Goal: Task Accomplishment & Management: Manage account settings

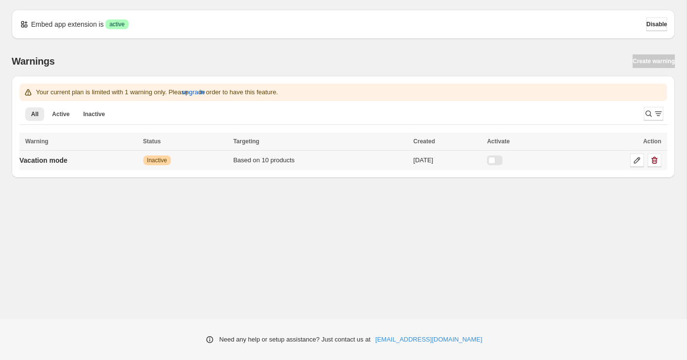
click at [502, 159] on div at bounding box center [495, 160] width 16 height 10
click at [634, 162] on icon at bounding box center [637, 160] width 6 height 6
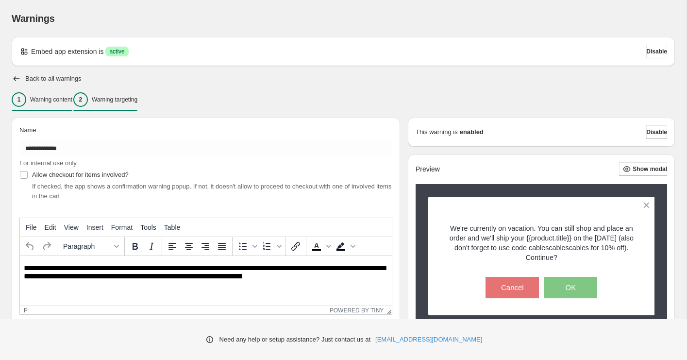
click at [129, 100] on p "Warning targeting" at bounding box center [115, 100] width 46 height 8
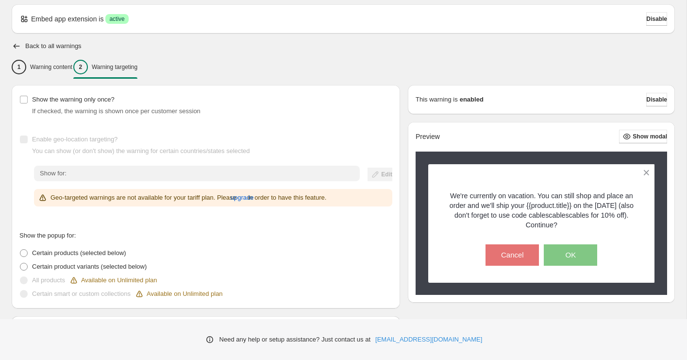
scroll to position [63, 0]
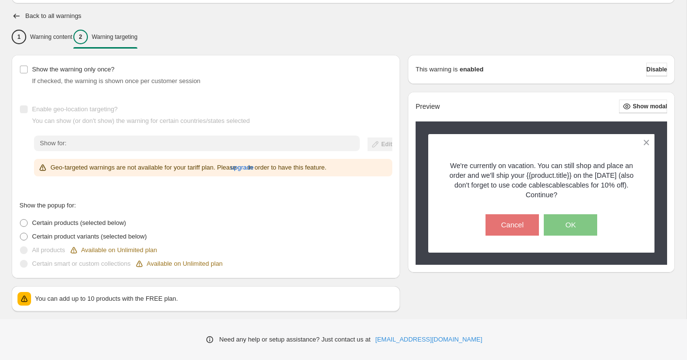
click at [116, 299] on p "You can add up to 10 products with the FREE plan." at bounding box center [214, 299] width 359 height 10
click at [91, 237] on span "Certain product variants (selected below)" at bounding box center [89, 235] width 115 height 7
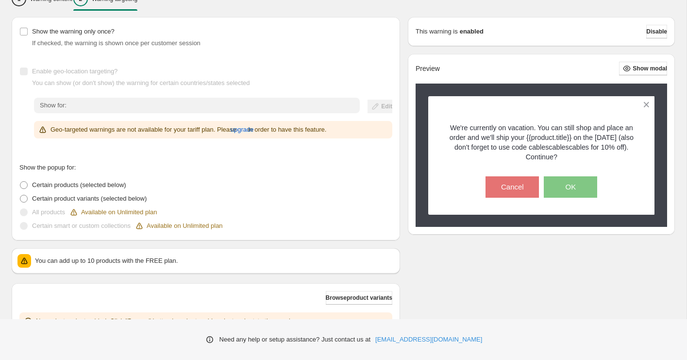
scroll to position [178, 0]
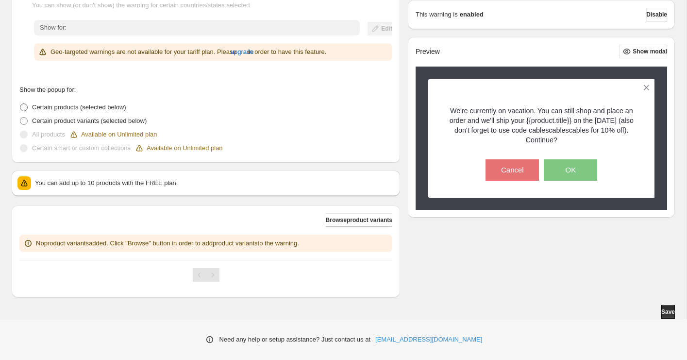
click at [24, 107] on span at bounding box center [24, 107] width 8 height 8
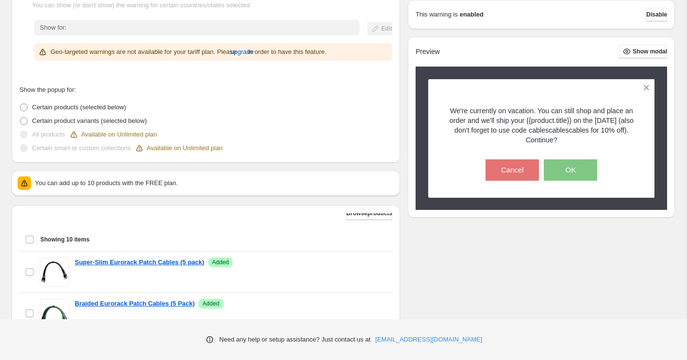
scroll to position [0, 0]
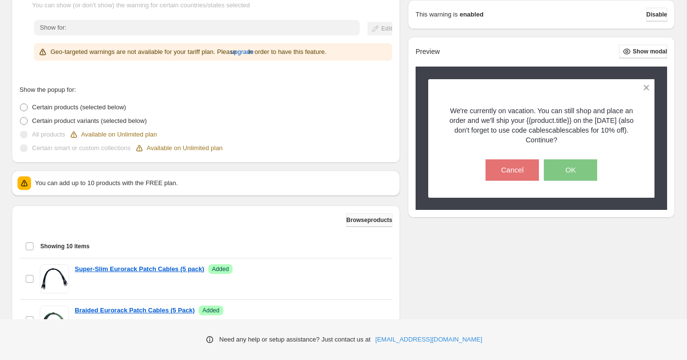
click at [356, 220] on span "Browse products" at bounding box center [369, 220] width 46 height 8
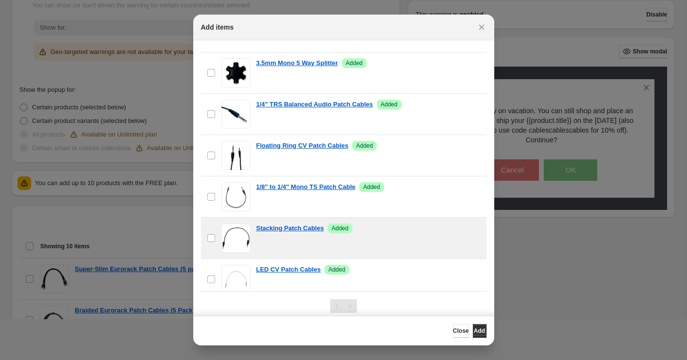
scroll to position [350, 0]
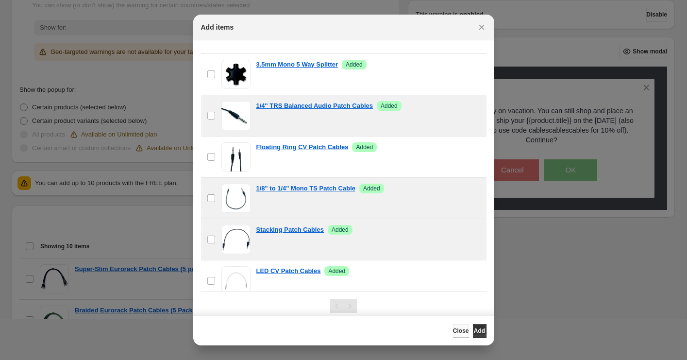
click at [453, 330] on span "Close" at bounding box center [461, 331] width 16 height 8
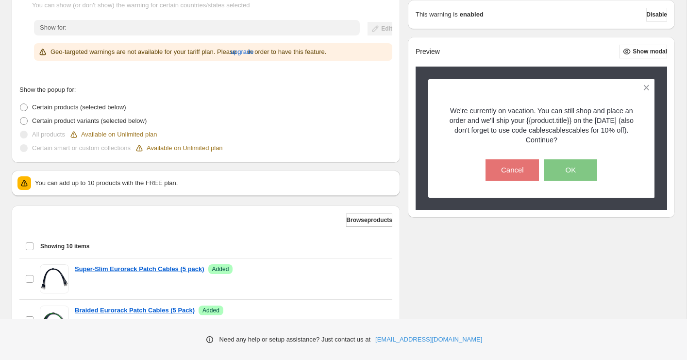
scroll to position [119, 0]
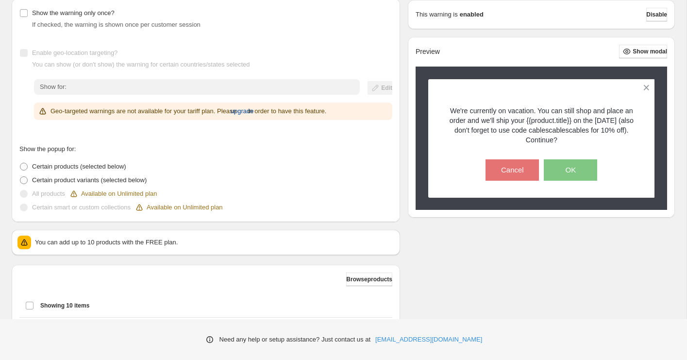
click at [254, 112] on span "upgrade" at bounding box center [242, 111] width 23 height 10
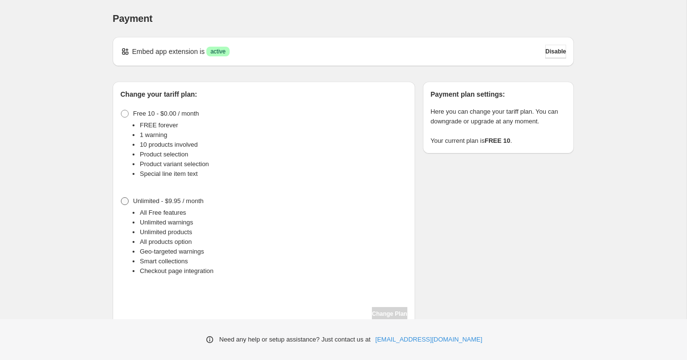
click at [127, 200] on span at bounding box center [125, 201] width 8 height 8
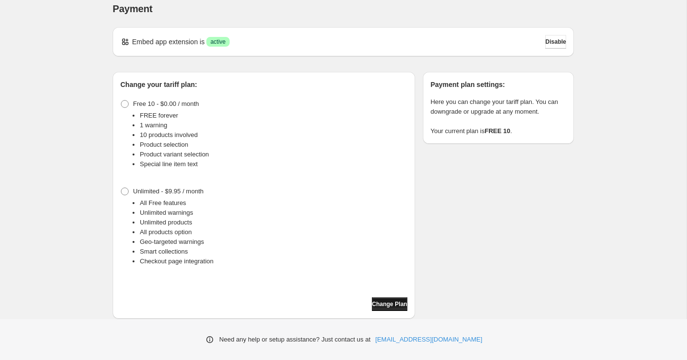
click at [380, 303] on span "Change Plan" at bounding box center [389, 304] width 35 height 8
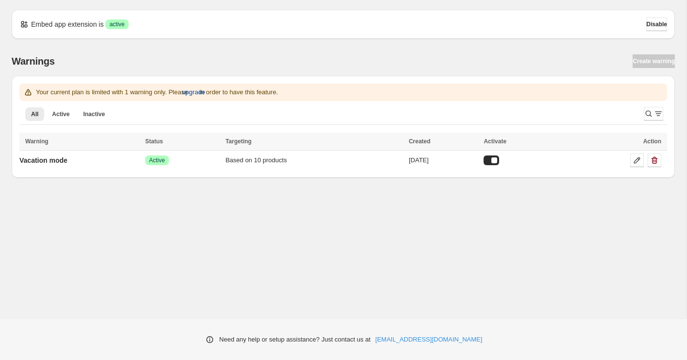
click at [205, 92] on span "upgrade" at bounding box center [193, 92] width 23 height 10
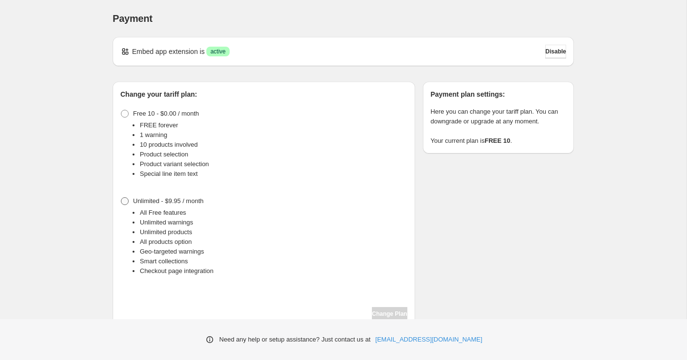
click at [125, 202] on span at bounding box center [125, 201] width 8 height 8
click at [379, 313] on span "Change Plan" at bounding box center [389, 314] width 35 height 8
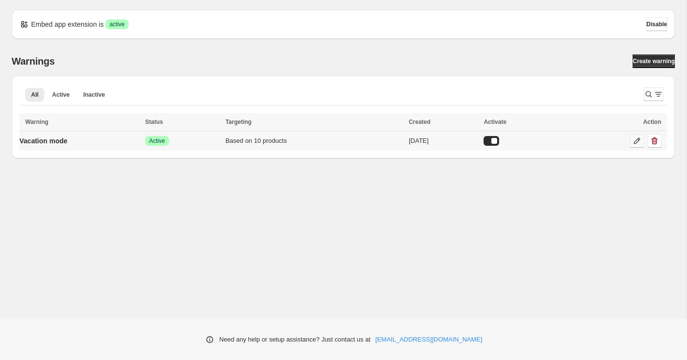
click at [633, 142] on icon at bounding box center [637, 141] width 10 height 10
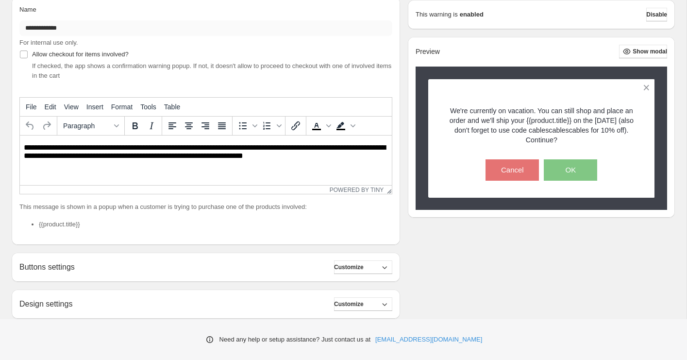
scroll to position [208, 0]
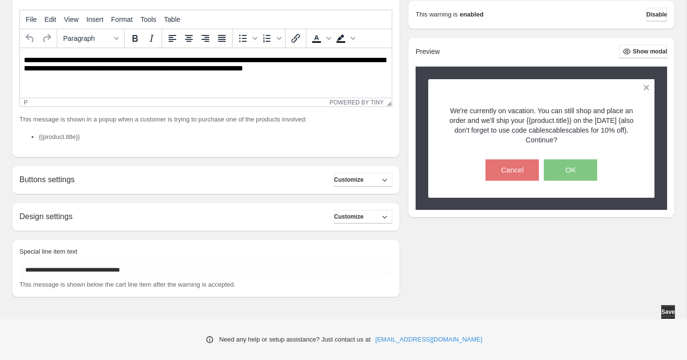
click at [38, 72] on p "**********" at bounding box center [206, 65] width 364 height 18
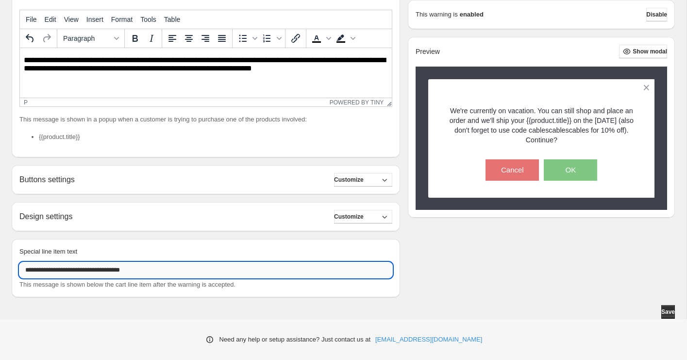
click at [99, 270] on input "**********" at bounding box center [205, 270] width 373 height 16
type input "**********"
click at [388, 217] on icon "button" at bounding box center [384, 217] width 10 height 10
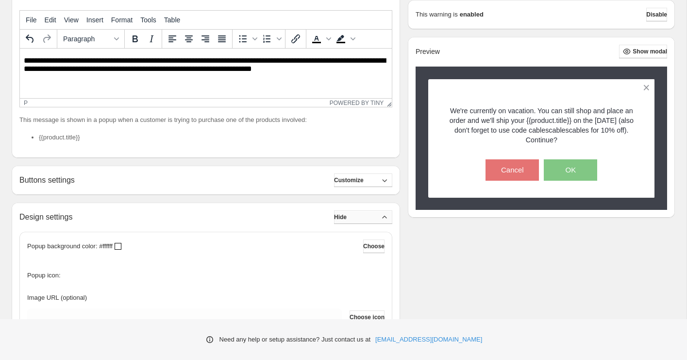
scroll to position [206, 0]
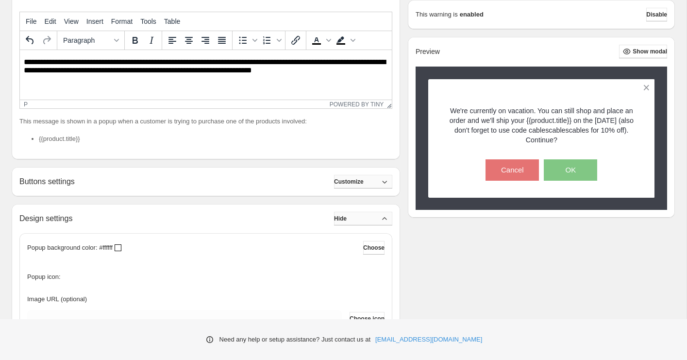
click at [377, 179] on button "Customize" at bounding box center [363, 182] width 58 height 14
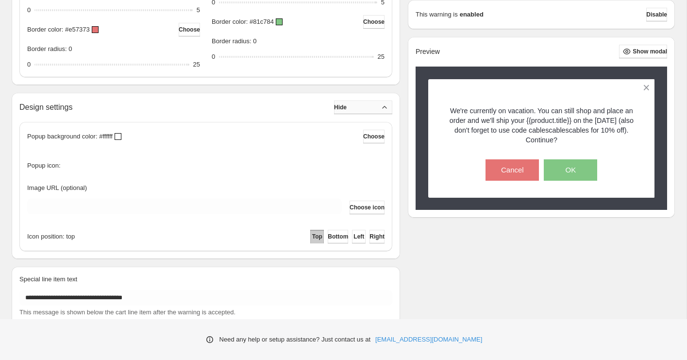
scroll to position [606, 0]
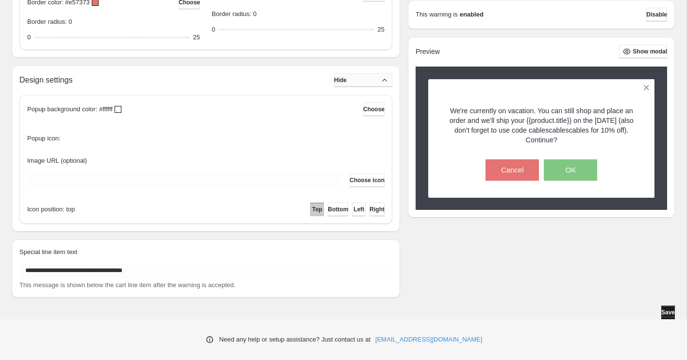
click at [661, 310] on span "Save" at bounding box center [668, 312] width 14 height 8
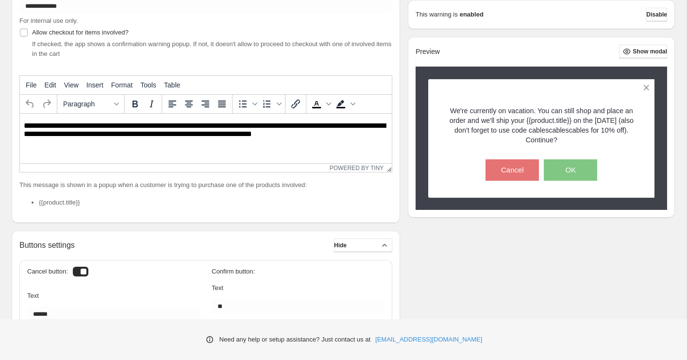
scroll to position [71, 0]
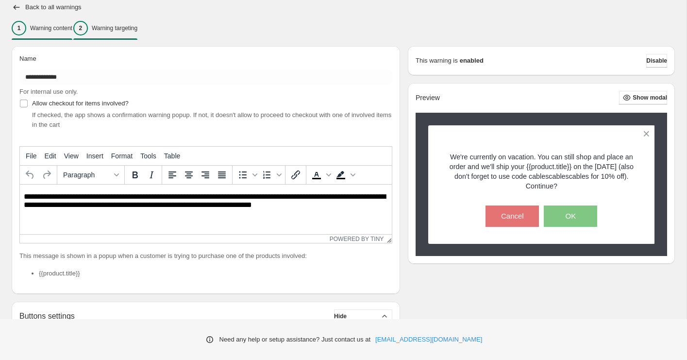
click at [127, 30] on p "Warning targeting" at bounding box center [115, 28] width 46 height 8
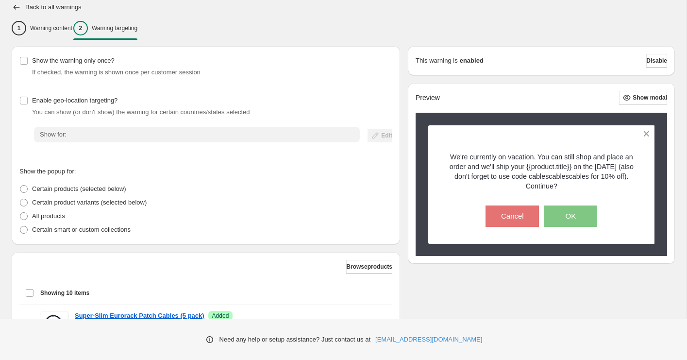
scroll to position [78, 0]
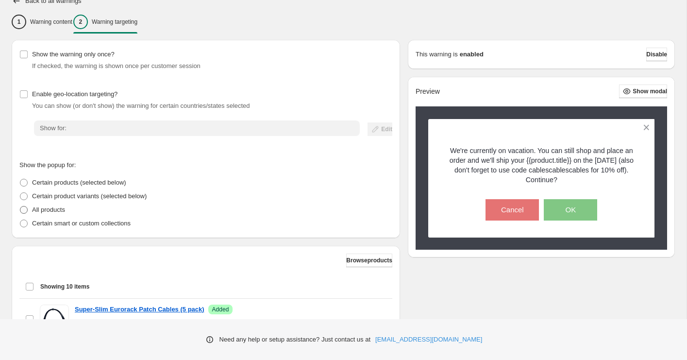
click at [34, 210] on p "All products" at bounding box center [48, 210] width 33 height 10
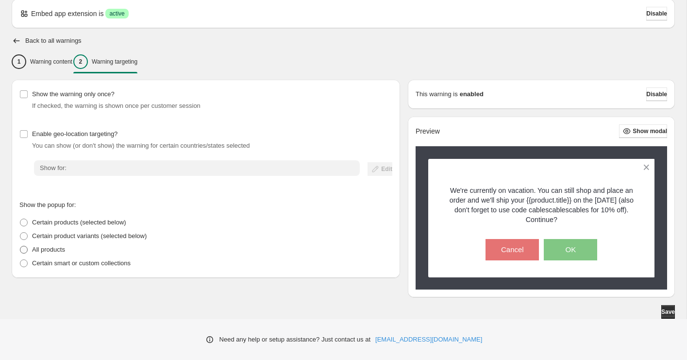
scroll to position [38, 0]
click at [668, 311] on span "Save" at bounding box center [668, 312] width 14 height 8
click at [18, 39] on icon "button" at bounding box center [17, 41] width 10 height 10
